Goal: Information Seeking & Learning: Learn about a topic

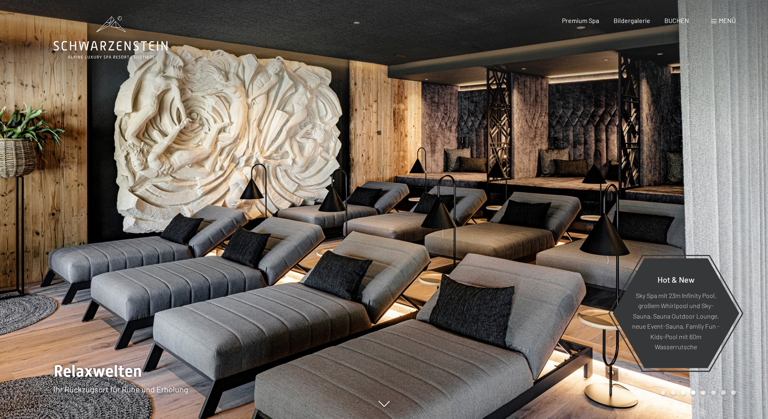
click at [712, 20] on span at bounding box center [714, 21] width 6 height 4
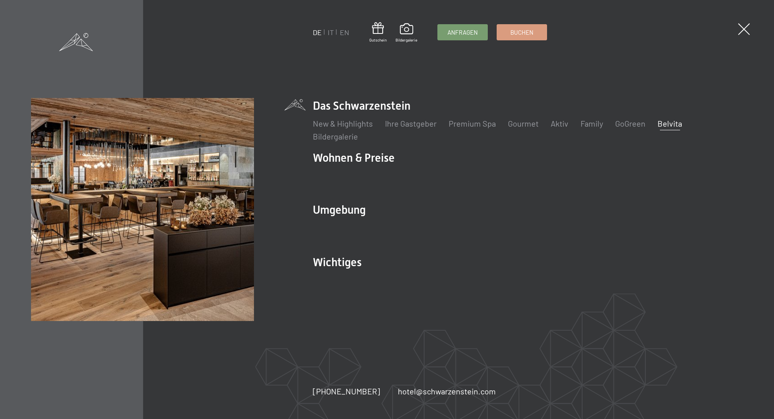
click at [664, 121] on link "Belvita" at bounding box center [669, 123] width 25 height 10
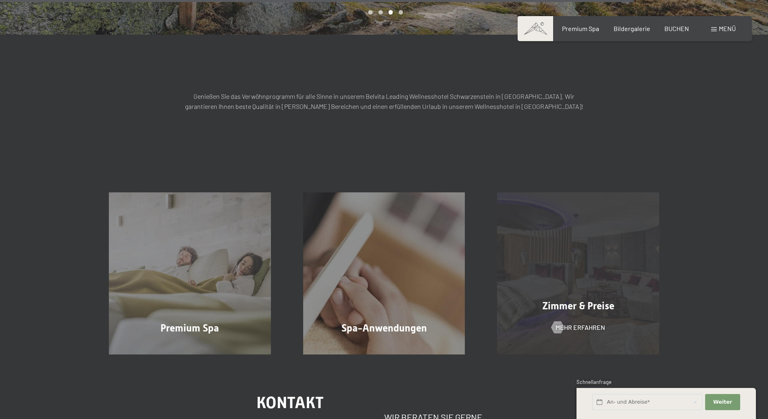
scroll to position [1169, 0]
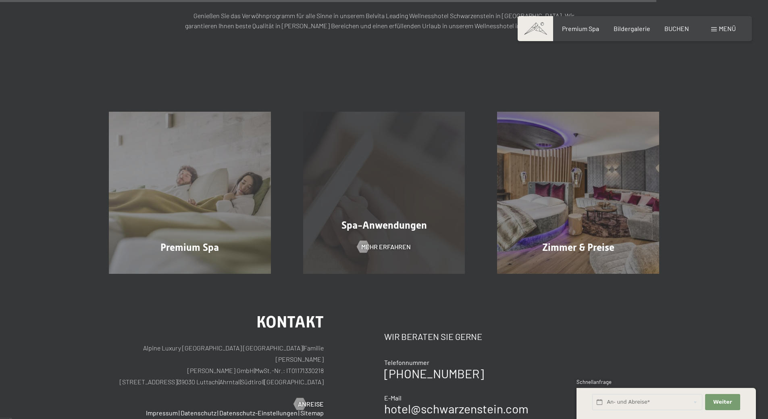
click at [417, 167] on div "Spa-Anwendungen Mehr erfahren" at bounding box center [384, 193] width 194 height 162
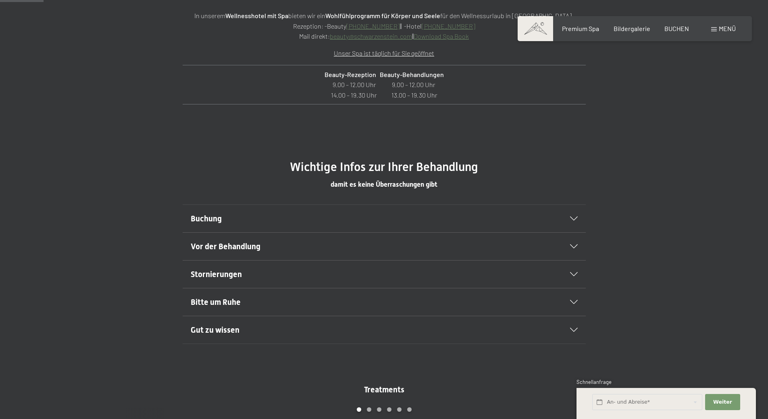
scroll to position [363, 0]
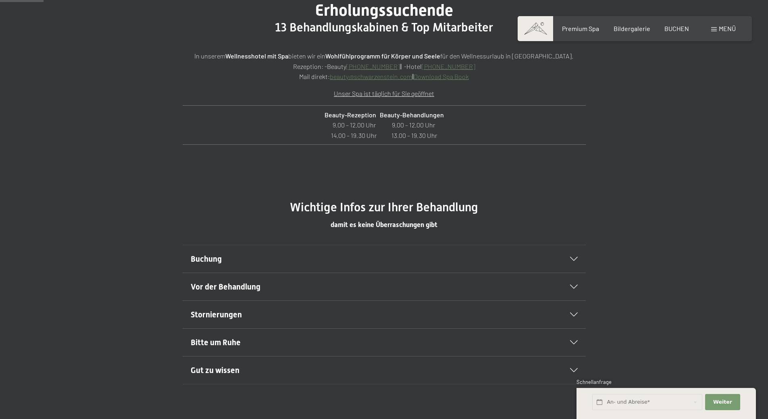
click at [568, 262] on div "Buchung" at bounding box center [384, 258] width 387 height 27
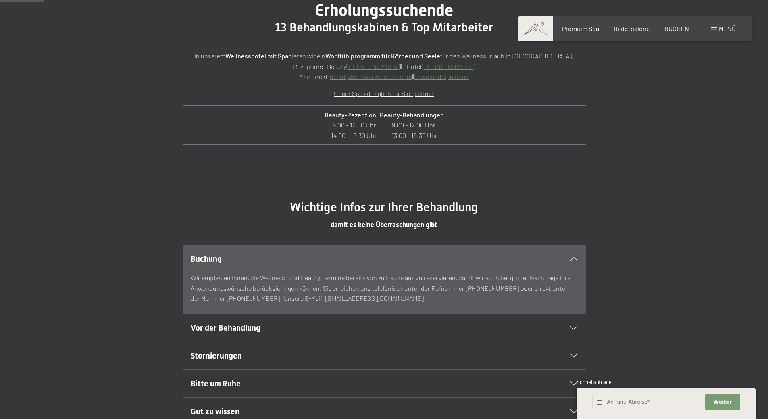
click at [576, 255] on div "Buchung" at bounding box center [384, 258] width 387 height 27
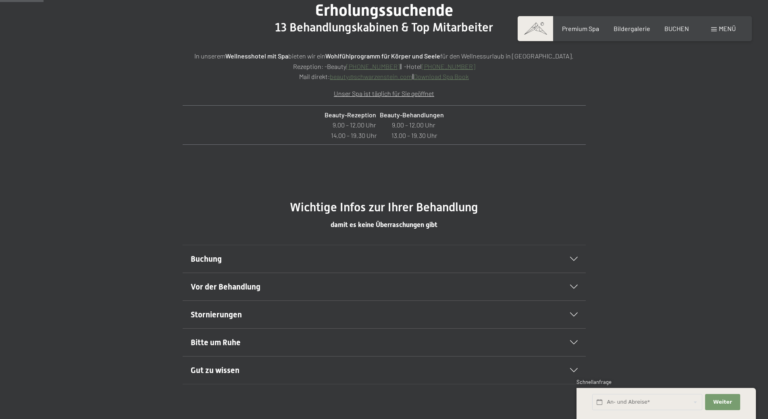
click at [570, 282] on div "Vor der Behandlung" at bounding box center [384, 286] width 387 height 27
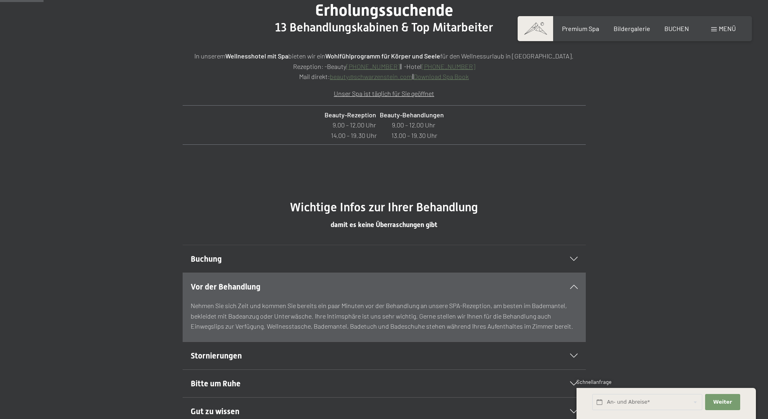
click at [570, 282] on div "Vor der Behandlung" at bounding box center [384, 286] width 387 height 27
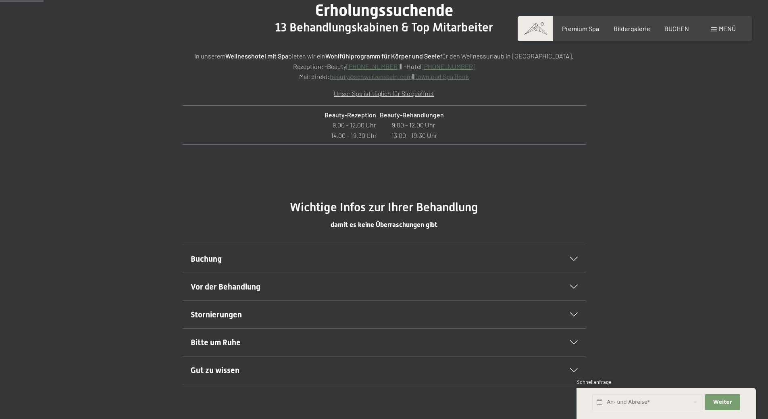
click at [565, 307] on div "Stornierungen" at bounding box center [384, 314] width 387 height 27
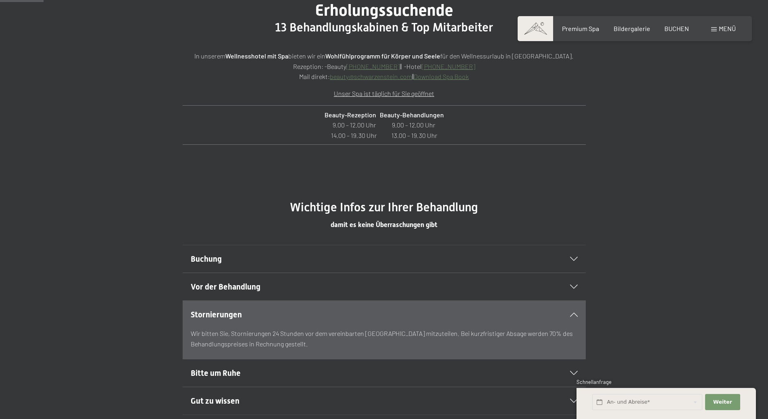
click at [565, 307] on div "Stornierungen" at bounding box center [384, 314] width 387 height 27
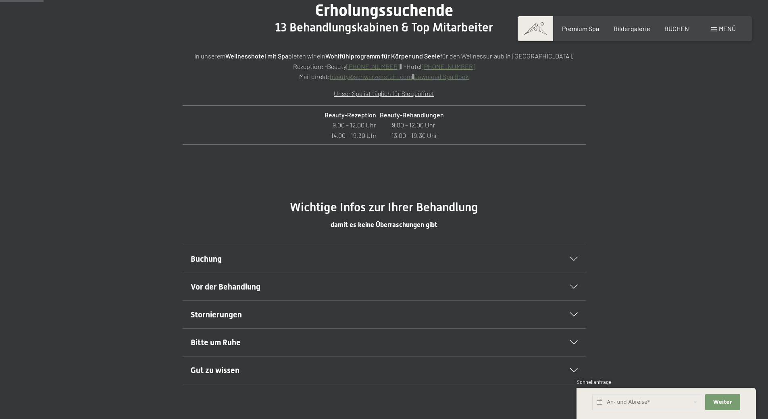
click at [562, 336] on div "Bitte um Ruhe" at bounding box center [384, 341] width 387 height 27
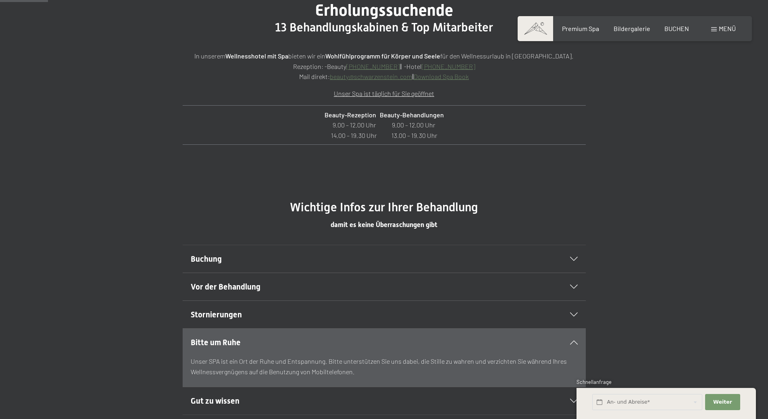
scroll to position [403, 0]
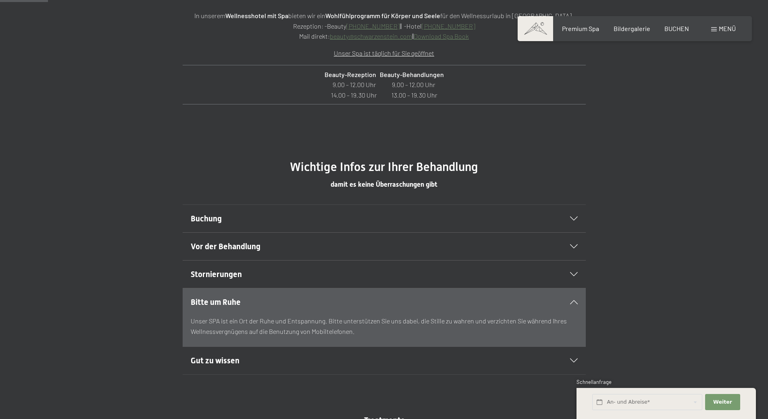
click at [571, 298] on div "Bitte um Ruhe" at bounding box center [384, 301] width 387 height 27
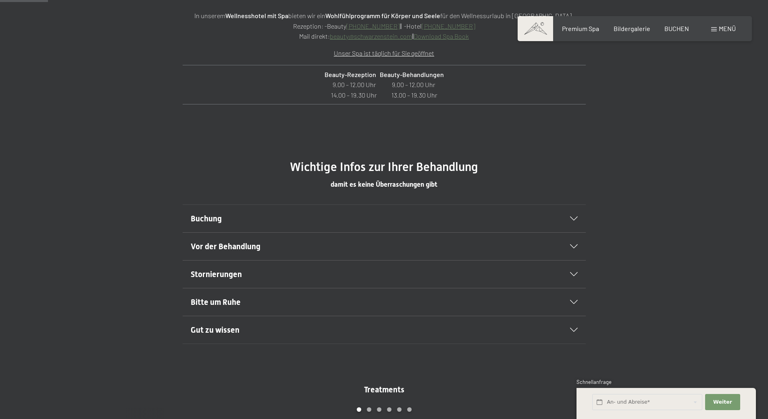
click at [569, 323] on div "Gut zu wissen" at bounding box center [384, 329] width 387 height 27
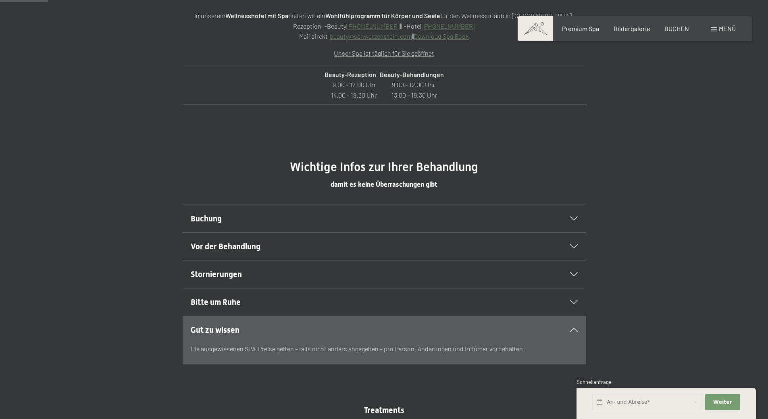
click at [574, 328] on icon at bounding box center [574, 330] width 8 height 4
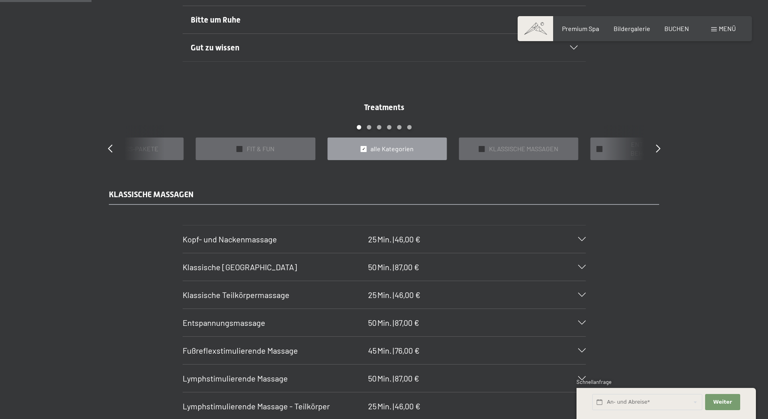
scroll to position [766, 0]
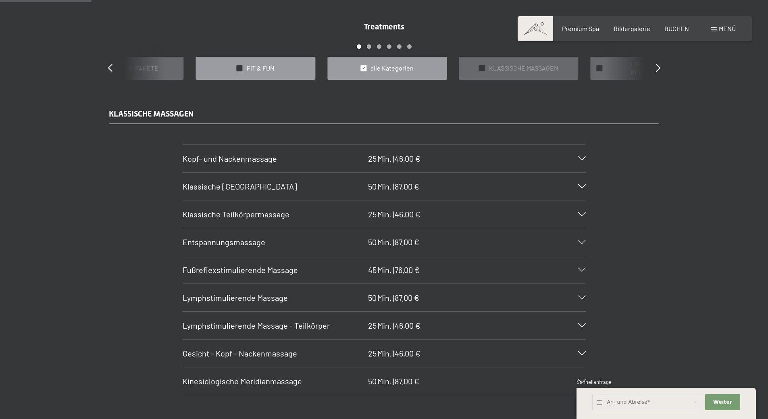
click at [249, 69] on span "FIT & FUN" at bounding box center [261, 68] width 28 height 9
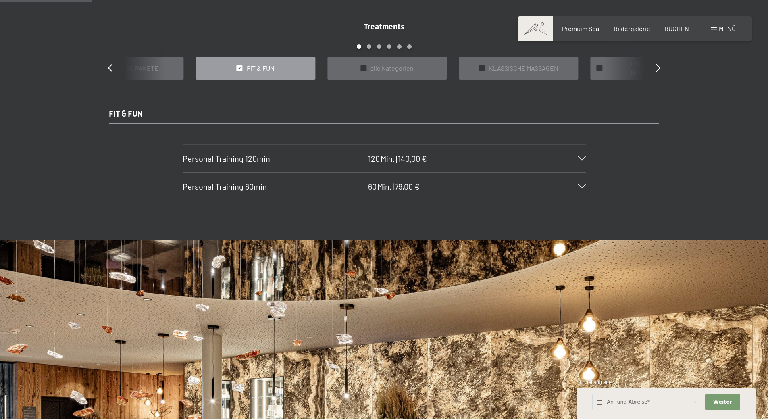
click at [249, 68] on span "FIT & FUN" at bounding box center [261, 68] width 28 height 9
click at [235, 67] on div "✓ FIT & FUN" at bounding box center [255, 68] width 119 height 23
click at [240, 65] on div "✓" at bounding box center [240, 68] width 6 height 6
click at [237, 64] on div "✓ FIT & FUN" at bounding box center [255, 68] width 119 height 23
click at [238, 65] on span "✓" at bounding box center [239, 68] width 3 height 6
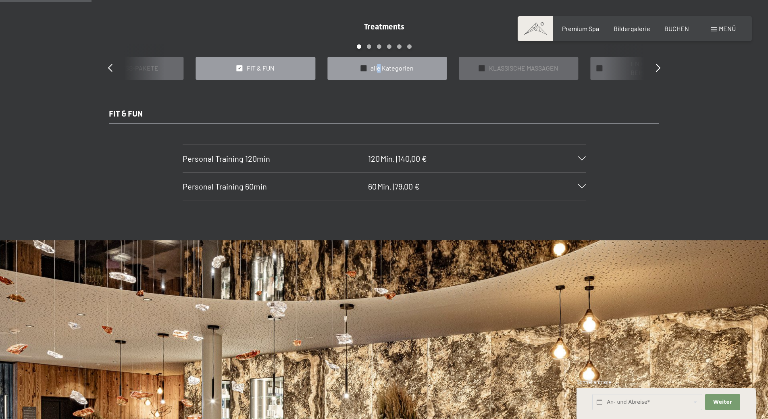
click at [379, 64] on span "alle Kategorien" at bounding box center [391, 68] width 43 height 9
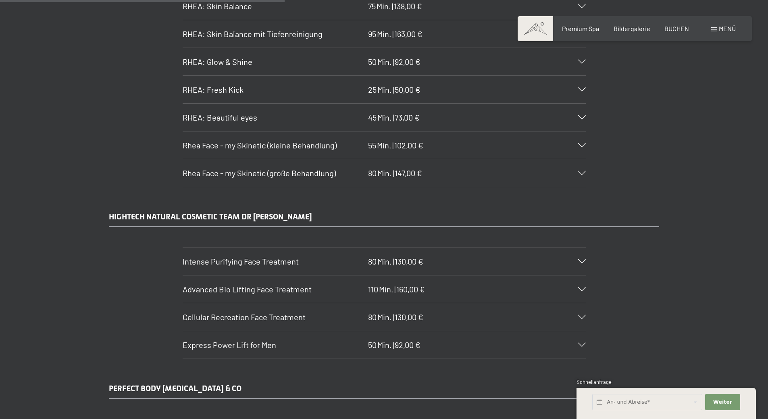
scroll to position [2377, 0]
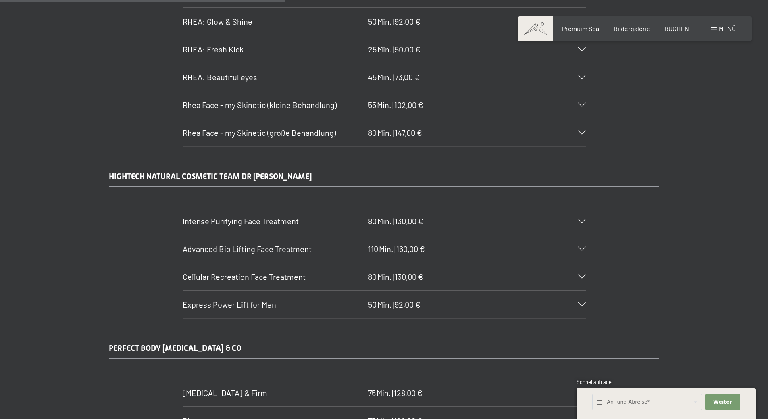
click at [579, 248] on icon at bounding box center [582, 249] width 8 height 4
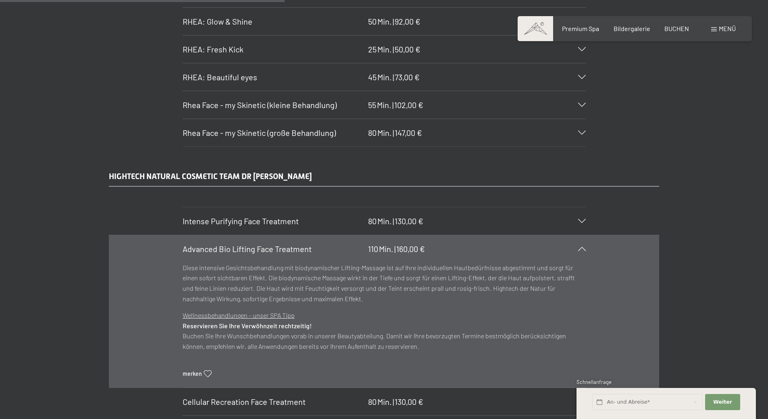
click at [579, 248] on icon at bounding box center [582, 249] width 8 height 4
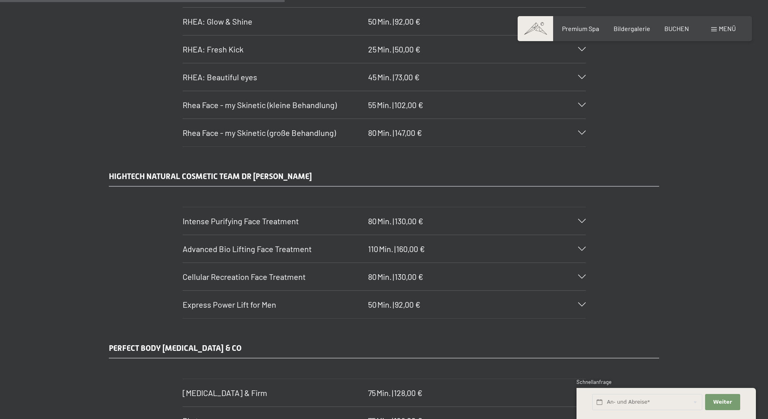
click at [577, 278] on div at bounding box center [577, 276] width 18 height 4
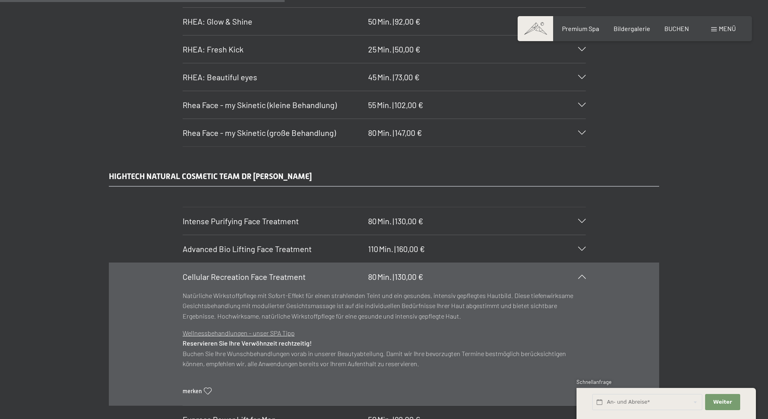
click at [577, 278] on div at bounding box center [577, 276] width 18 height 4
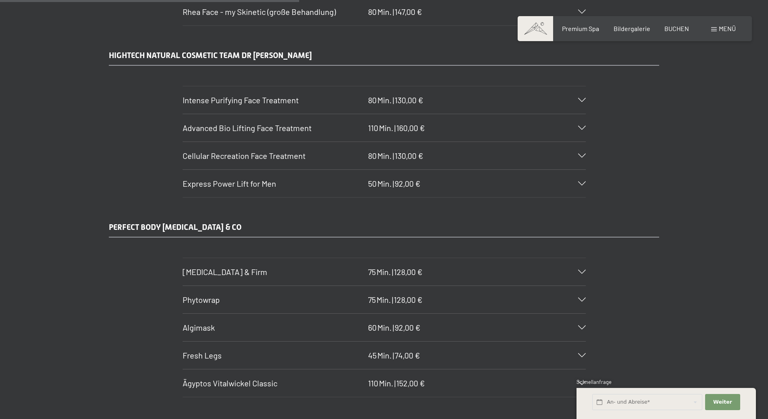
scroll to position [2539, 0]
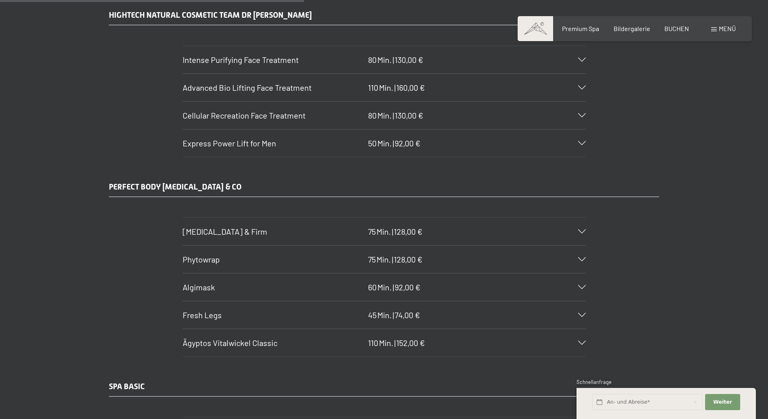
click at [581, 228] on div "Body Lift & Firm 75 Min. | 128,00 €" at bounding box center [384, 231] width 403 height 27
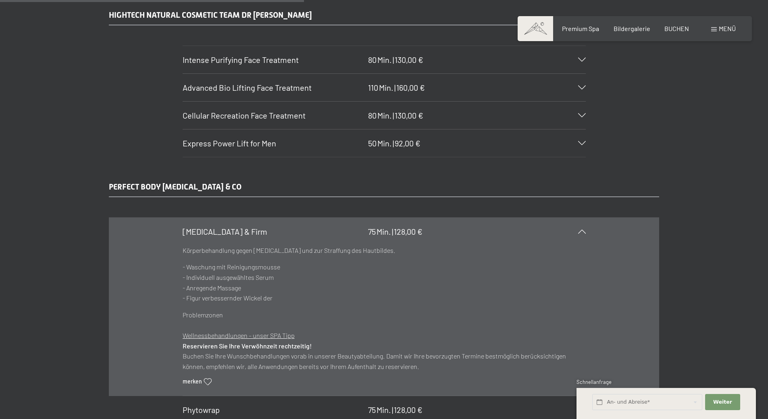
click at [583, 230] on icon at bounding box center [582, 231] width 8 height 4
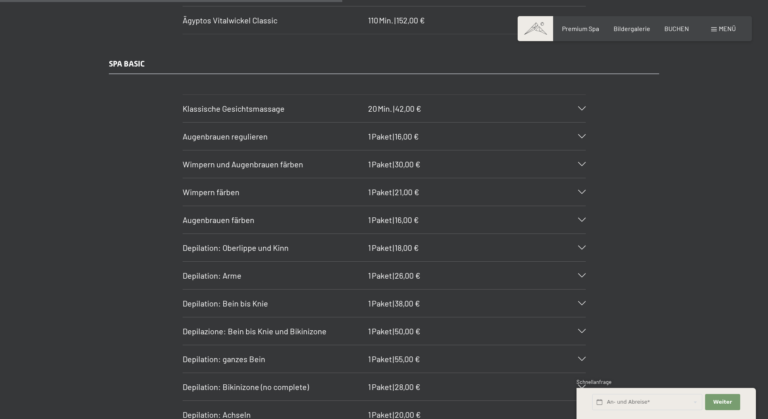
scroll to position [2942, 0]
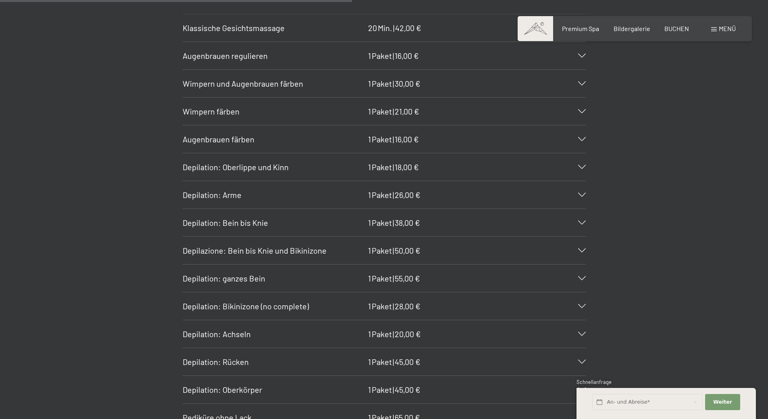
click at [580, 277] on icon at bounding box center [582, 278] width 8 height 4
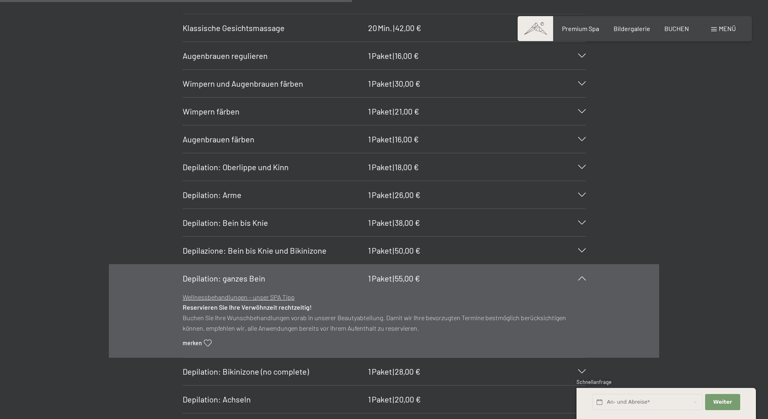
click at [580, 277] on icon at bounding box center [582, 278] width 8 height 4
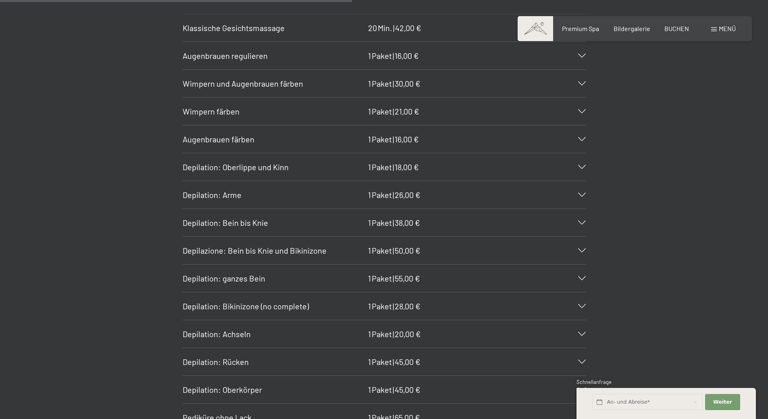
click at [579, 308] on div "Depilation: Bikinizone (no complete) 1 Paket | 28,00 €" at bounding box center [384, 305] width 403 height 27
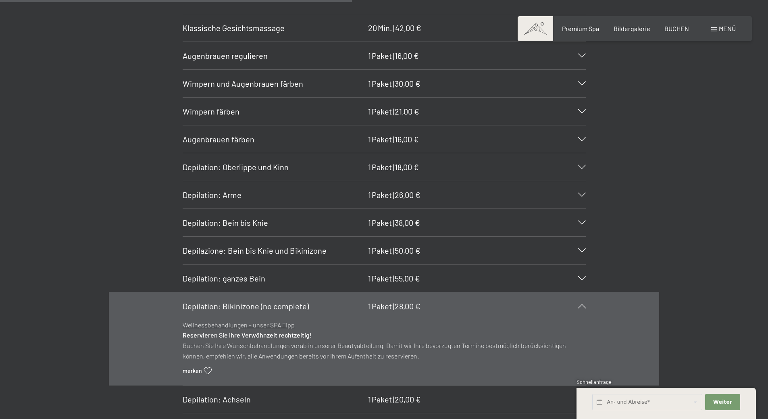
click at [579, 308] on div "Depilation: Bikinizone (no complete) 1 Paket | 28,00 €" at bounding box center [384, 305] width 403 height 27
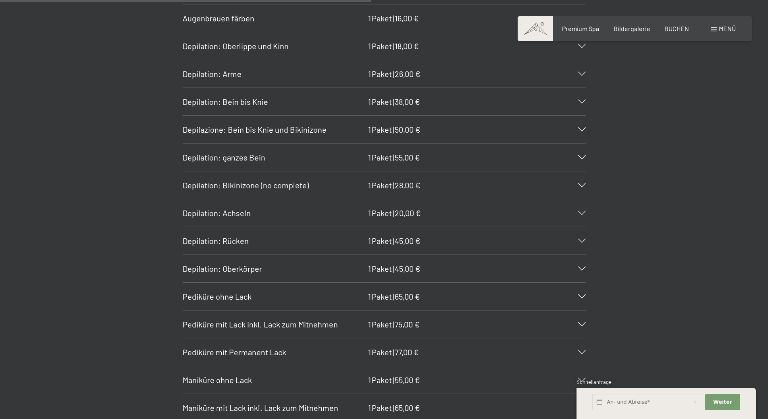
scroll to position [3103, 0]
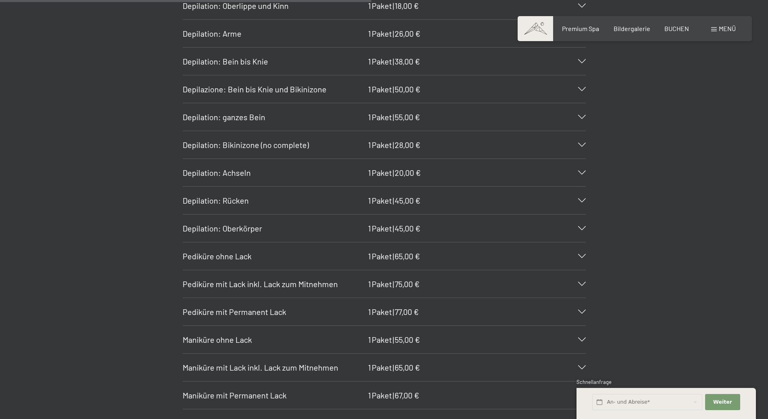
click at [578, 309] on div "Pediküre mit Permanent Lack 1 Paket | 77,00 €" at bounding box center [384, 311] width 403 height 27
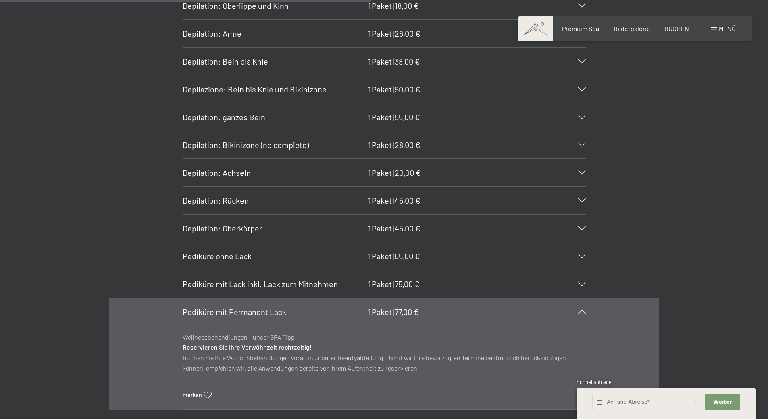
click at [578, 309] on div "Pediküre mit Permanent Lack 1 Paket | 77,00 €" at bounding box center [384, 311] width 403 height 27
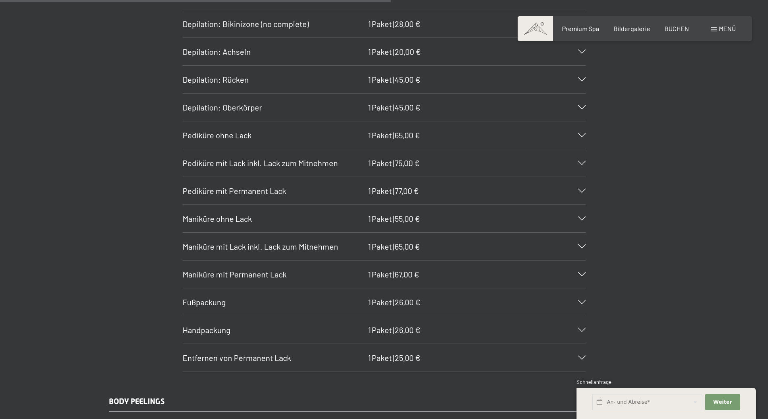
scroll to position [3264, 0]
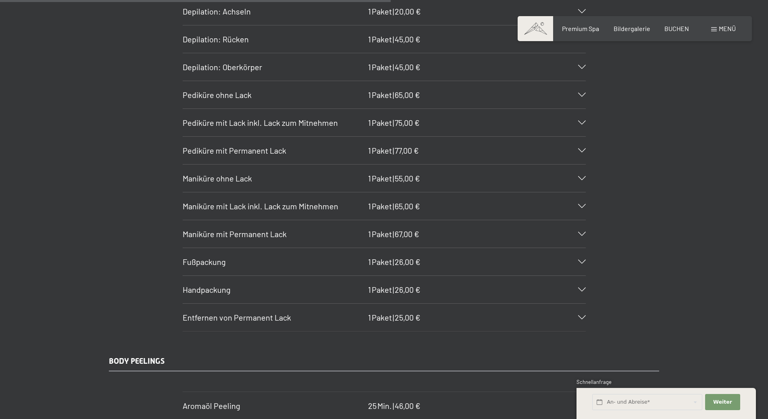
click at [579, 315] on icon at bounding box center [582, 317] width 8 height 4
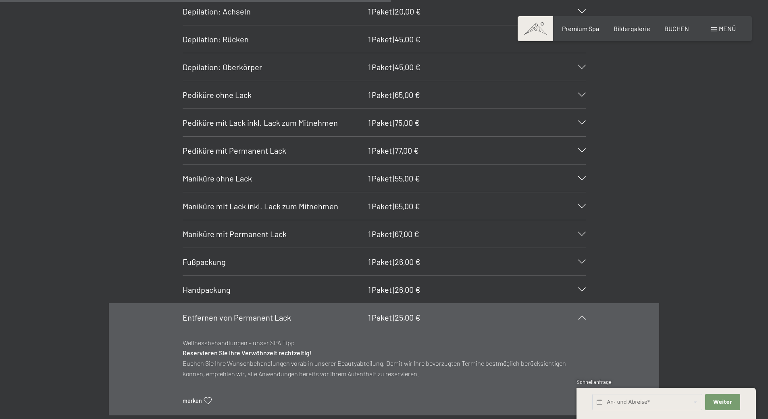
click at [579, 315] on icon at bounding box center [582, 317] width 8 height 4
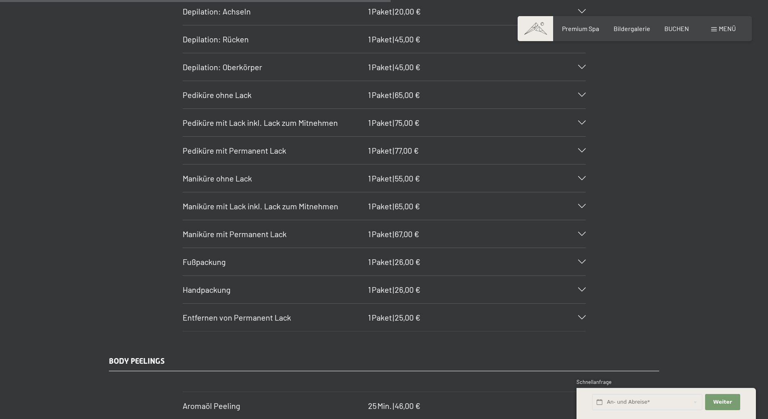
click at [222, 261] on span "Fußpackung" at bounding box center [204, 262] width 43 height 10
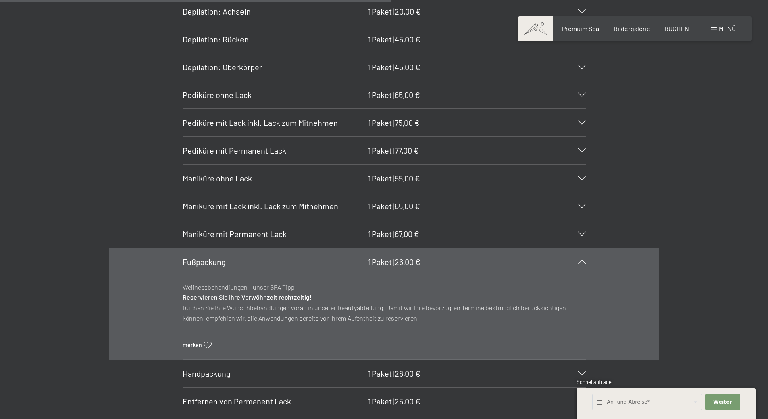
click at [581, 262] on icon at bounding box center [582, 262] width 8 height 4
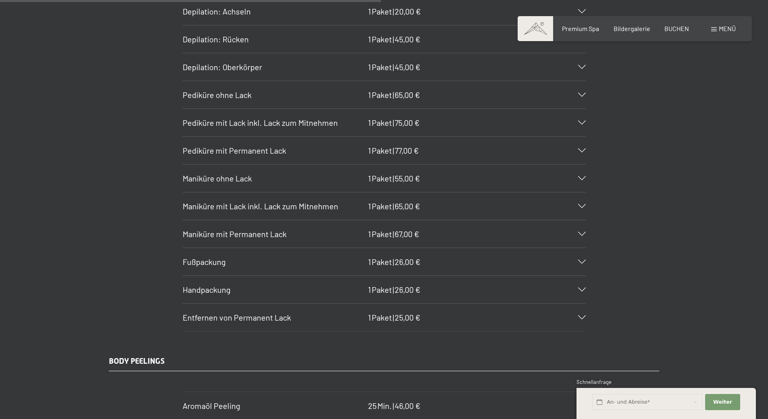
scroll to position [3183, 0]
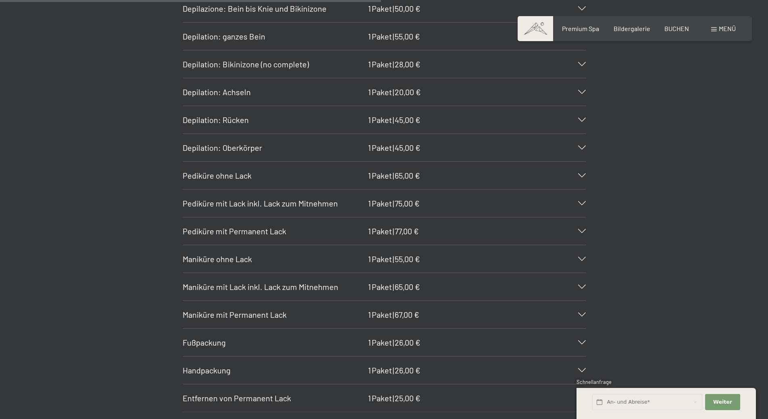
click at [237, 230] on span "Pediküre mit Permanent Lack" at bounding box center [235, 231] width 104 height 10
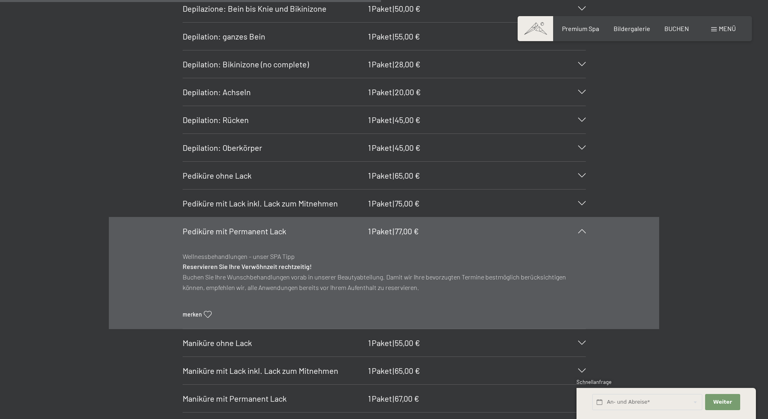
click at [578, 230] on icon at bounding box center [582, 231] width 8 height 4
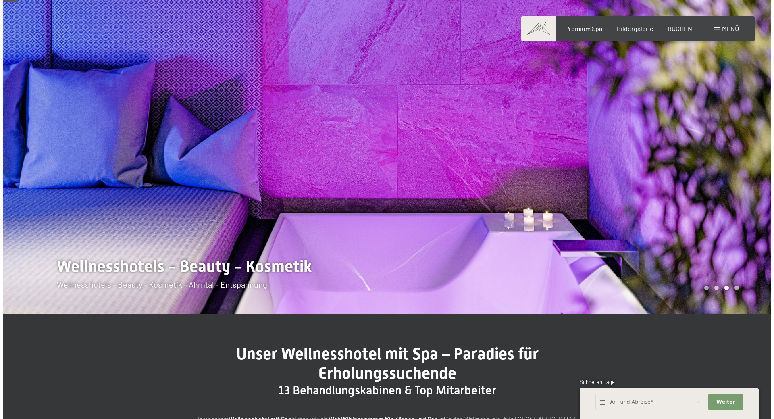
scroll to position [81, 0]
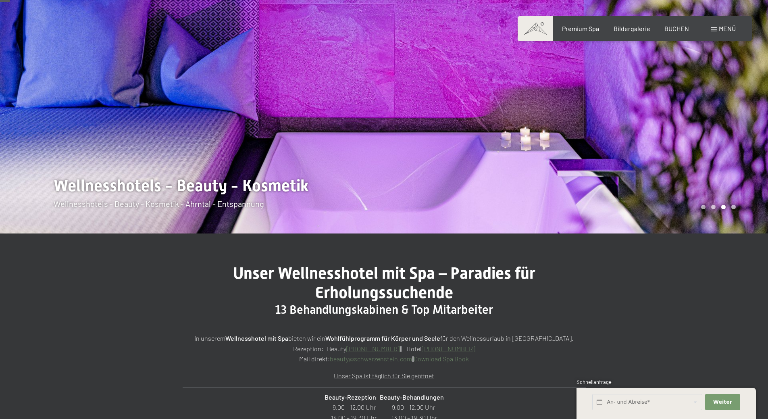
click at [733, 33] on div "Buchen Anfragen Premium Spa Bildergalerie BUCHEN Menü DE IT EN Gutschein Bilder…" at bounding box center [635, 28] width 202 height 9
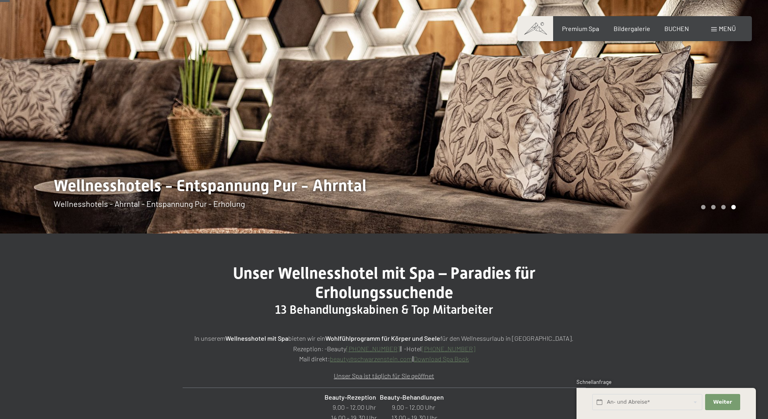
click at [730, 31] on span "Menü" at bounding box center [726, 29] width 17 height 8
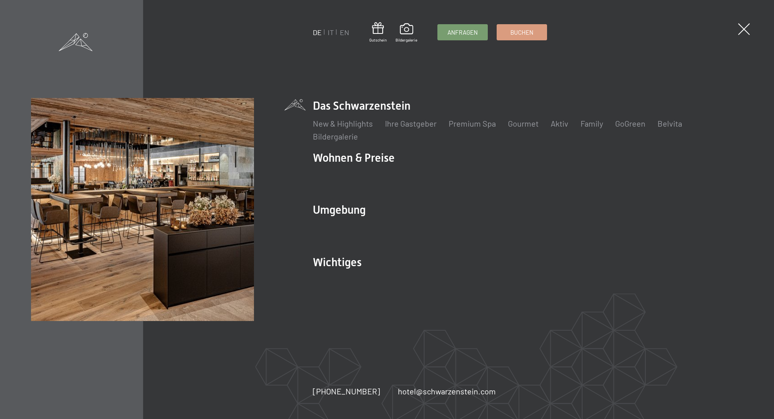
click at [328, 130] on ul "New & Highlights Ihre Gastgeber Premium Spa Gourmet Aktiv Wochenprogramm Bilder…" at bounding box center [528, 130] width 430 height 24
click at [327, 124] on link "New & Highlights" at bounding box center [343, 123] width 60 height 10
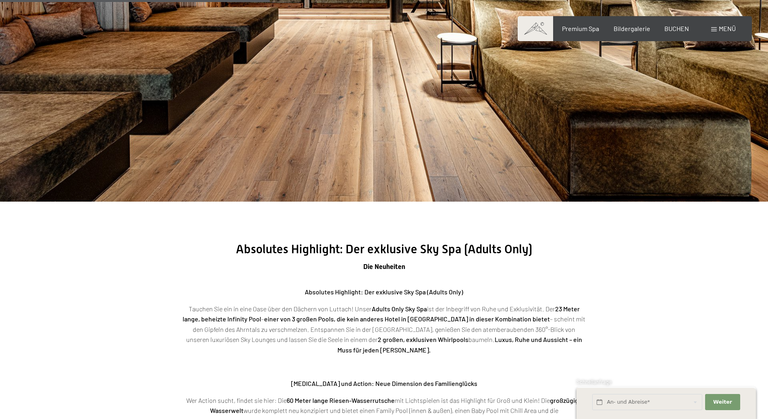
scroll to position [1249, 0]
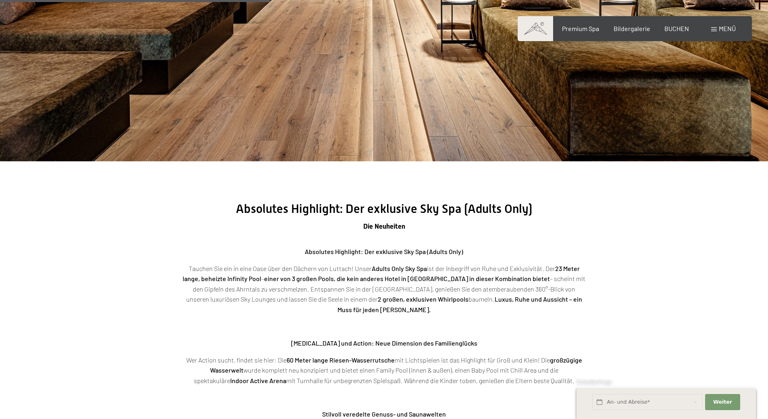
click at [407, 295] on p "Tauchen Sie ein in eine Oase über den Dächern von Luttach! Unser Adults Only Sk…" at bounding box center [384, 289] width 403 height 52
click at [388, 260] on div "Absolutes Highlight: Der exklusive Sky Spa (Adults Only) Tauchen Sie ein in ein…" at bounding box center [384, 351] width 403 height 210
click at [537, 257] on div "Absolutes Highlight: Der exklusive Sky Spa (Adults Only) Tauchen Sie ein in ein…" at bounding box center [384, 351] width 403 height 210
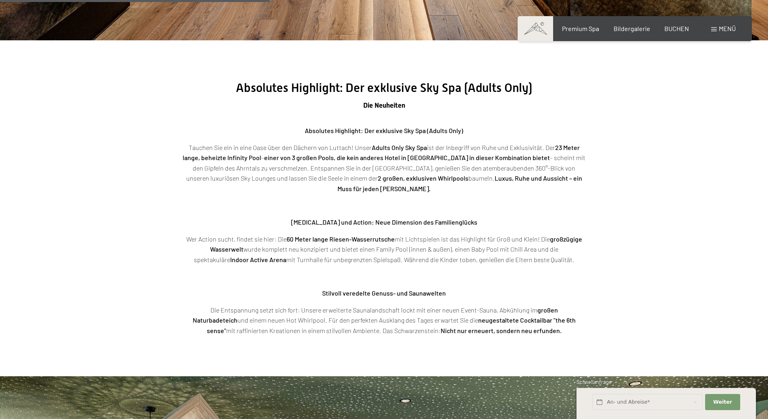
scroll to position [1410, 0]
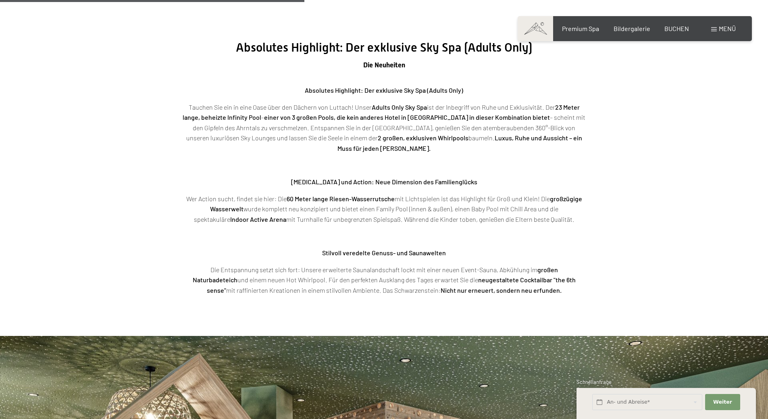
click at [272, 235] on div "Absolutes Highlight: Der exklusive Sky Spa (Adults Only) Tauchen Sie ein in ein…" at bounding box center [384, 190] width 403 height 210
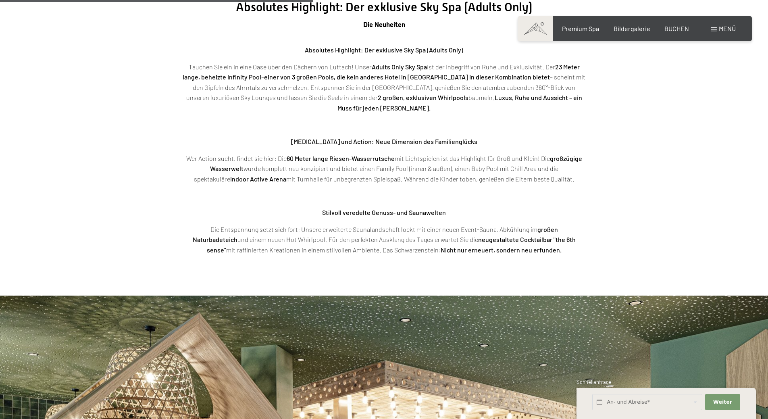
click at [633, 199] on section "Absolutes Highlight: Der exklusive Sky Spa (Adults Only) Die Neuheiten Absolute…" at bounding box center [384, 128] width 768 height 336
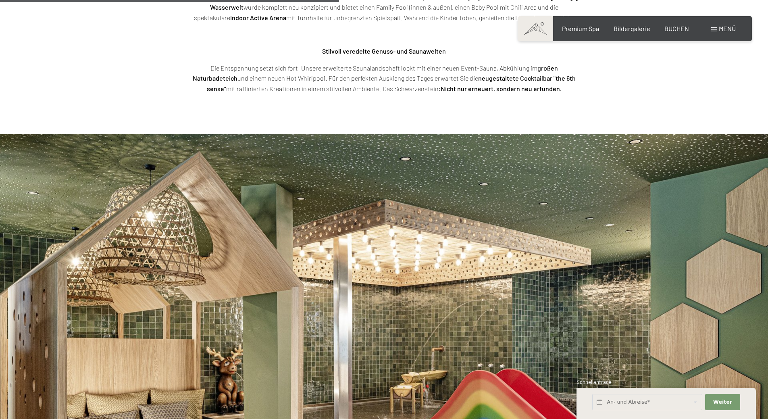
scroll to position [1531, 0]
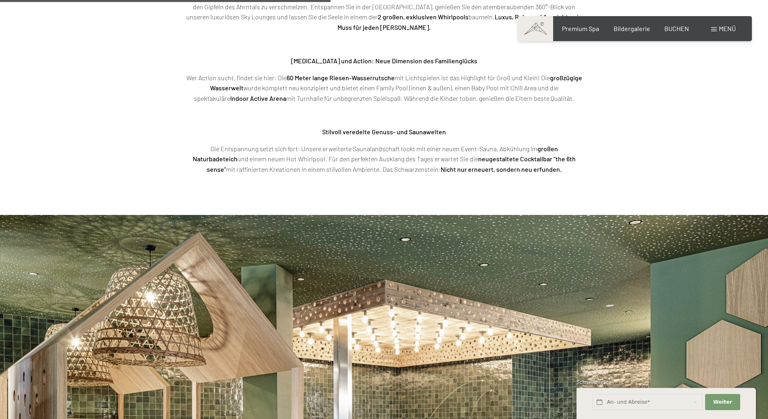
click at [613, 144] on div "Absolutes Highlight: Der exklusive Sky Spa (Adults Only) Die Neuheiten Absolute…" at bounding box center [383, 46] width 463 height 255
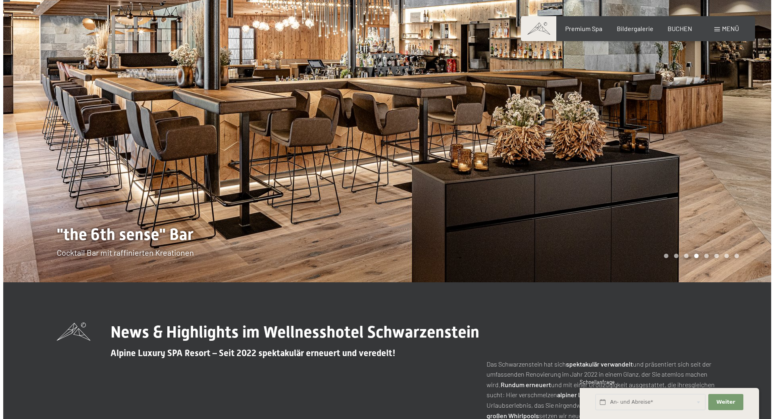
scroll to position [0, 0]
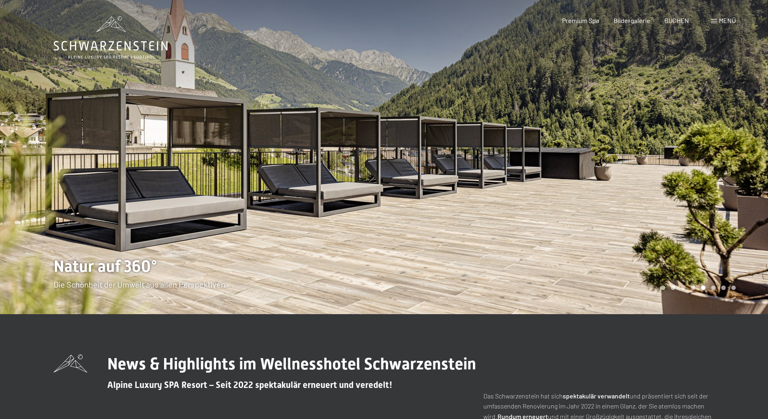
click at [734, 21] on span "Menü" at bounding box center [726, 21] width 17 height 8
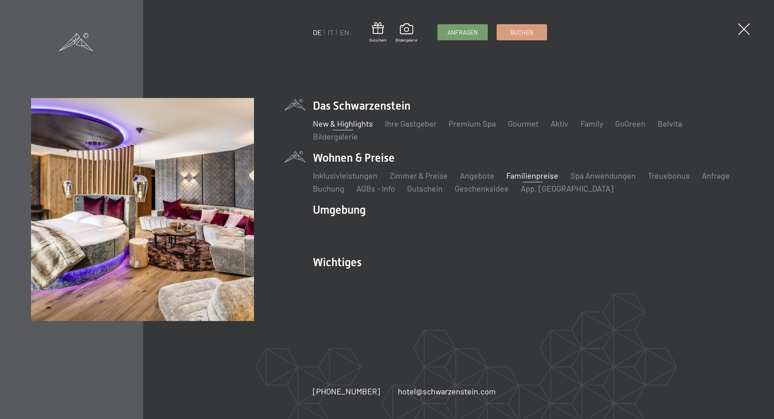
click at [542, 177] on link "Familienpreise" at bounding box center [532, 175] width 52 height 10
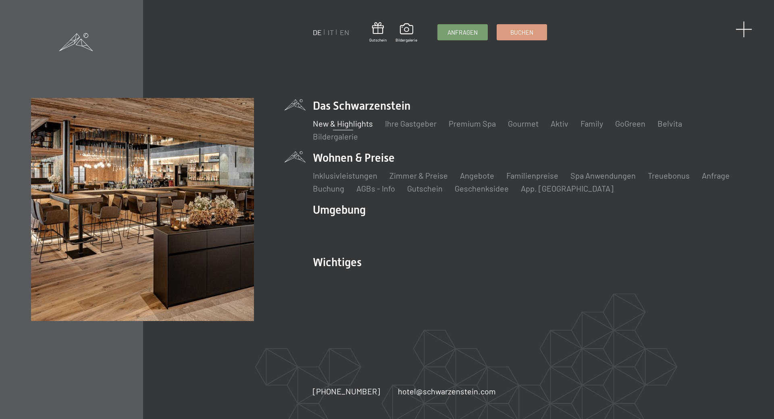
click at [746, 29] on span at bounding box center [743, 29] width 17 height 17
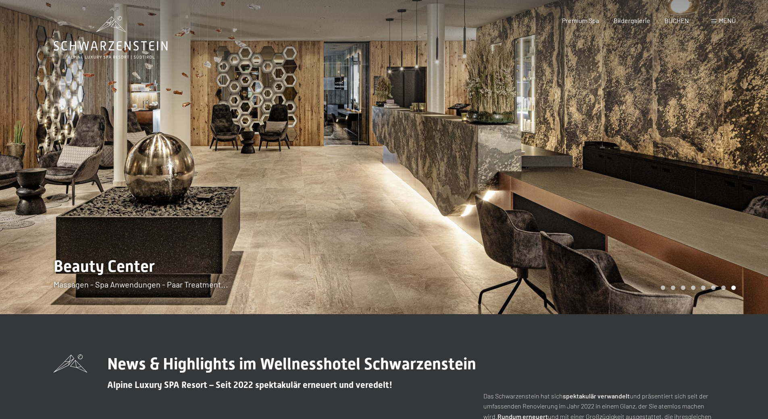
click at [724, 17] on span "Menü" at bounding box center [726, 21] width 17 height 8
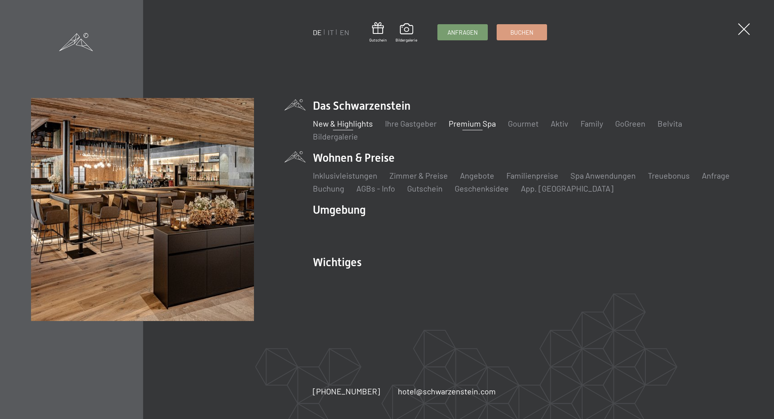
click at [471, 124] on link "Premium Spa" at bounding box center [471, 123] width 47 height 10
